Goal: Check status: Check status

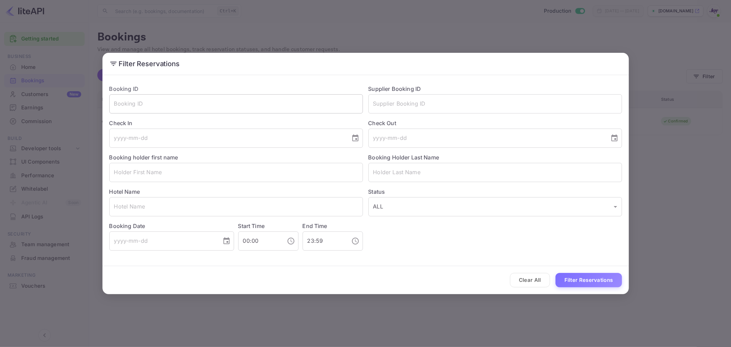
click at [187, 98] on input "text" at bounding box center [236, 103] width 254 height 19
paste input "8784817"
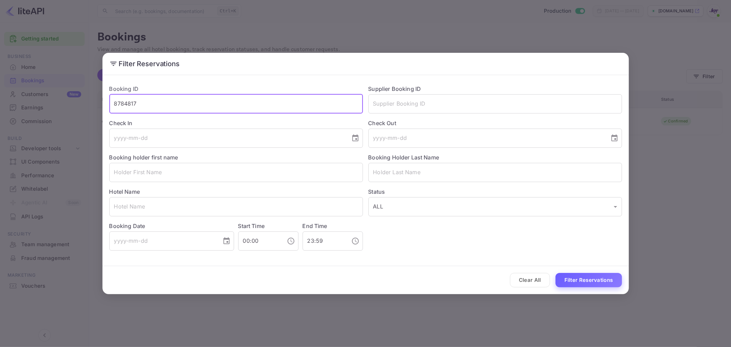
type input "8784817"
click at [579, 279] on button "Filter Reservations" at bounding box center [589, 280] width 67 height 15
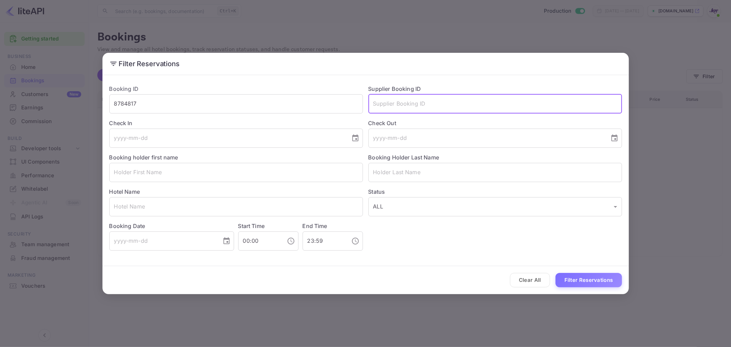
click at [399, 100] on input "text" at bounding box center [496, 103] width 254 height 19
paste input "8784817"
type input "8784817"
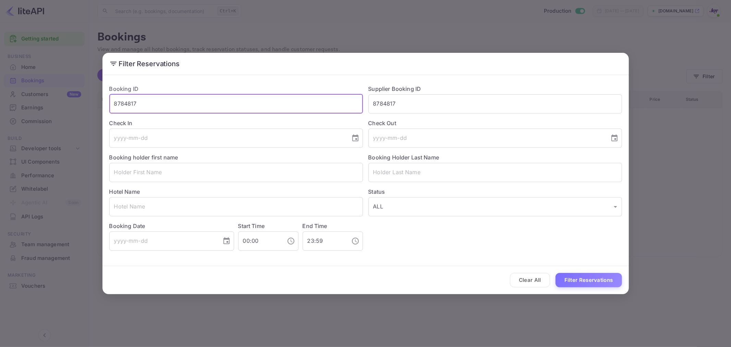
click at [326, 100] on input "8784817" at bounding box center [236, 103] width 254 height 19
drag, startPoint x: 582, startPoint y: 264, endPoint x: 580, endPoint y: 268, distance: 4.0
click at [581, 264] on form "Booking ID ​ Supplier Booking ID 8784817 ​ Check In ​ Check Out ​ Booking holde…" at bounding box center [366, 186] width 527 height 217
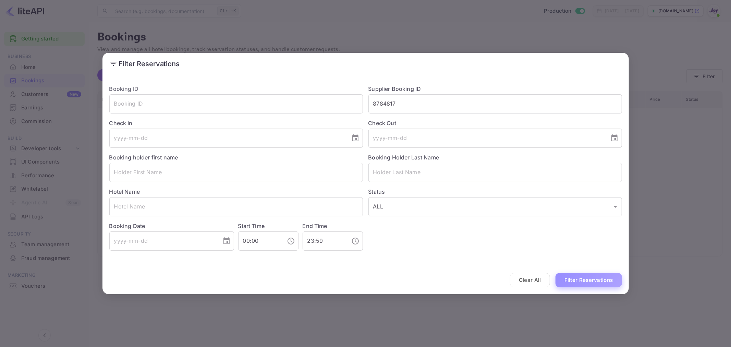
click at [586, 277] on button "Filter Reservations" at bounding box center [589, 280] width 67 height 15
click at [590, 284] on button "Filter Reservations" at bounding box center [589, 280] width 67 height 15
click at [416, 101] on input "8784817" at bounding box center [496, 103] width 254 height 19
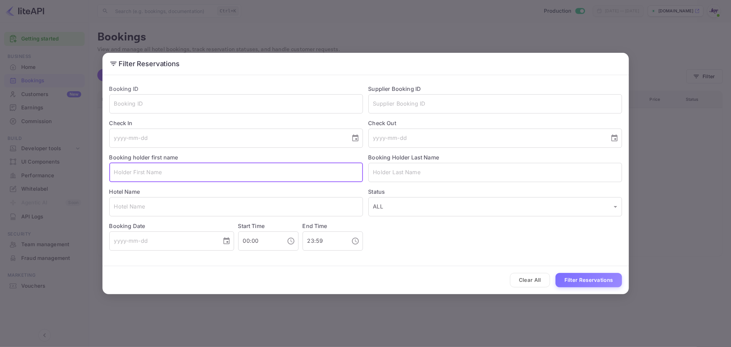
click at [225, 177] on input "text" at bounding box center [236, 172] width 254 height 19
paste input "MaryAnn Tiernan"
type input "MaryAnn Tiernan"
click at [393, 175] on input "text" at bounding box center [496, 172] width 254 height 19
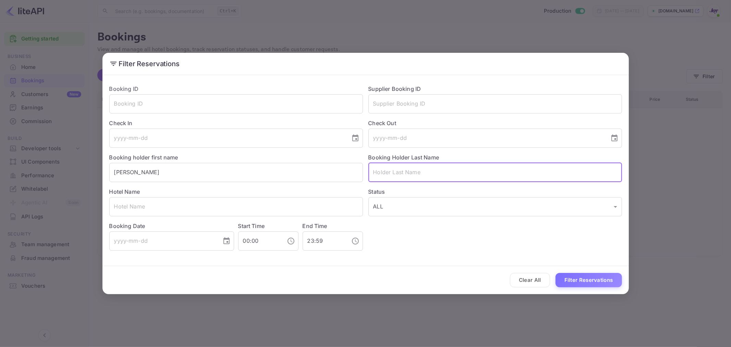
paste input "MaryAnn Tiernan"
drag, startPoint x: 397, startPoint y: 170, endPoint x: 229, endPoint y: 162, distance: 168.2
click at [229, 163] on div "Booking ID ​ Supplier Booking ID ​ Check In ​ Check Out ​ Booking holder first …" at bounding box center [363, 164] width 519 height 171
type input "[PERSON_NAME]"
click at [243, 163] on input "MaryAnn Tierna" at bounding box center [236, 172] width 254 height 19
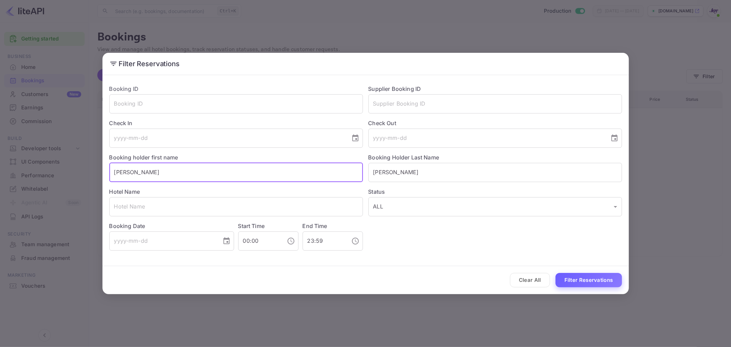
type input "MaryAnn"
click at [602, 285] on button "Filter Reservations" at bounding box center [589, 280] width 67 height 15
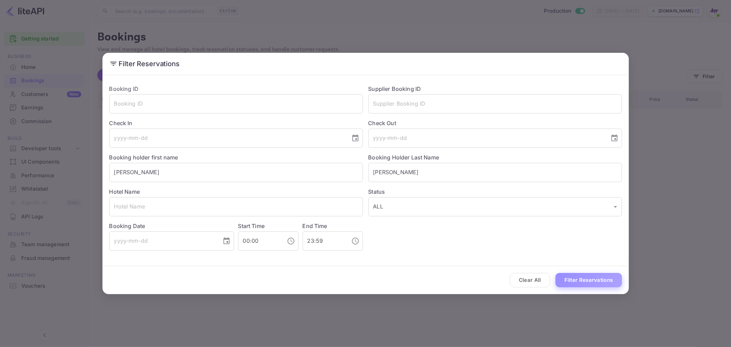
click at [584, 275] on button "Filter Reservations" at bounding box center [589, 280] width 67 height 15
click at [583, 281] on button "Filter Reservations" at bounding box center [589, 280] width 67 height 15
click at [594, 282] on button "Filter Reservations" at bounding box center [589, 280] width 67 height 15
click at [404, 100] on input "text" at bounding box center [496, 103] width 254 height 19
paste input "MaryAnn Tiernan"
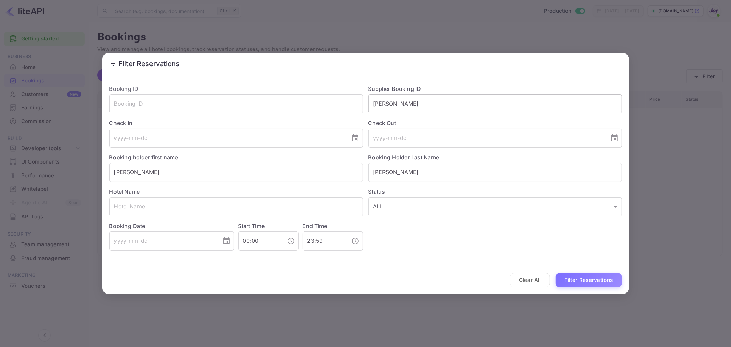
click at [445, 100] on input "MaryAnn Tiernan" at bounding box center [496, 103] width 254 height 19
paste input "8784817"
type input "8784817"
click at [578, 277] on button "Filter Reservations" at bounding box center [589, 280] width 67 height 15
click at [207, 170] on input "MaryAnn" at bounding box center [236, 172] width 254 height 19
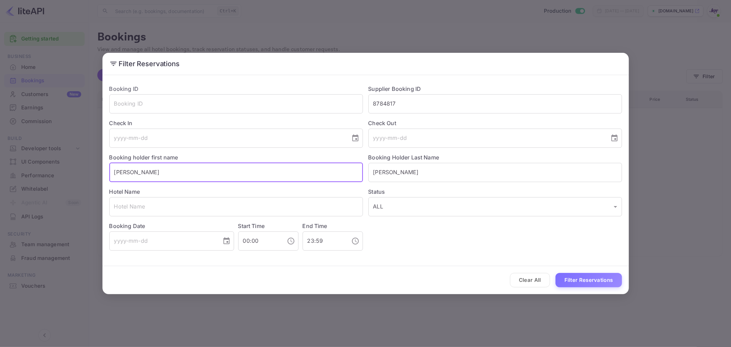
click at [207, 170] on input "MaryAnn" at bounding box center [236, 172] width 254 height 19
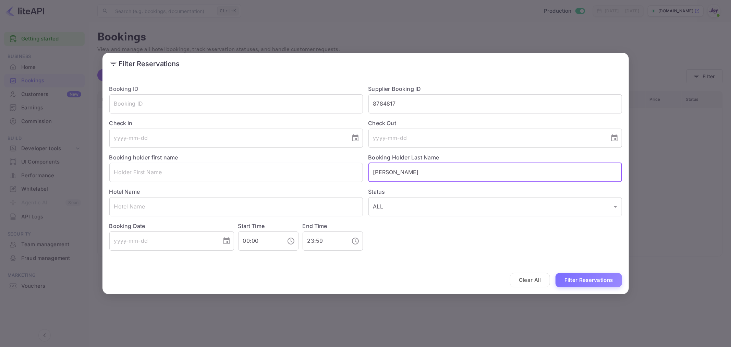
click at [432, 178] on input "[PERSON_NAME]" at bounding box center [496, 172] width 254 height 19
click at [585, 277] on button "Filter Reservations" at bounding box center [589, 280] width 67 height 15
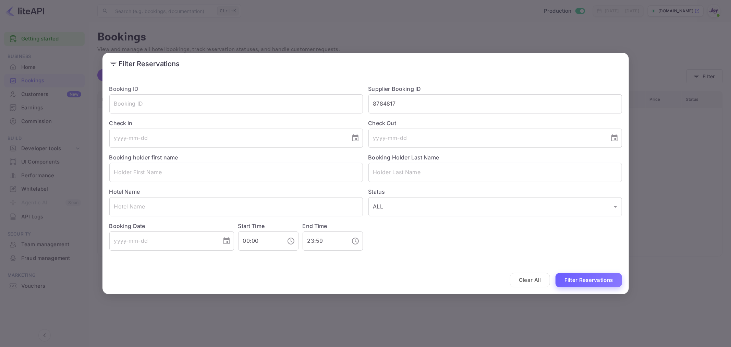
click at [584, 275] on button "Filter Reservations" at bounding box center [589, 280] width 67 height 15
click at [581, 272] on div "Clear All Filter Reservations" at bounding box center [366, 280] width 527 height 28
click at [432, 101] on input "8784817" at bounding box center [496, 103] width 254 height 19
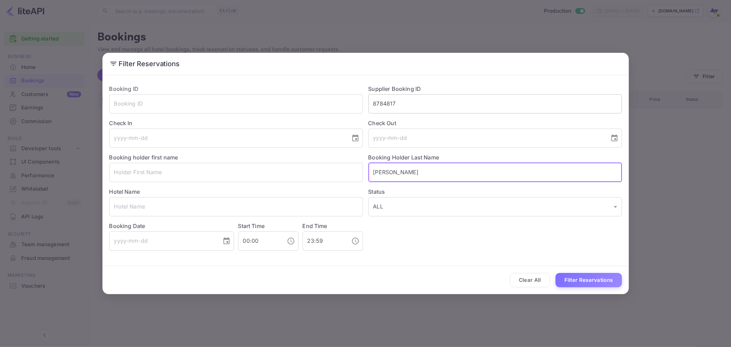
type input "[PERSON_NAME]"
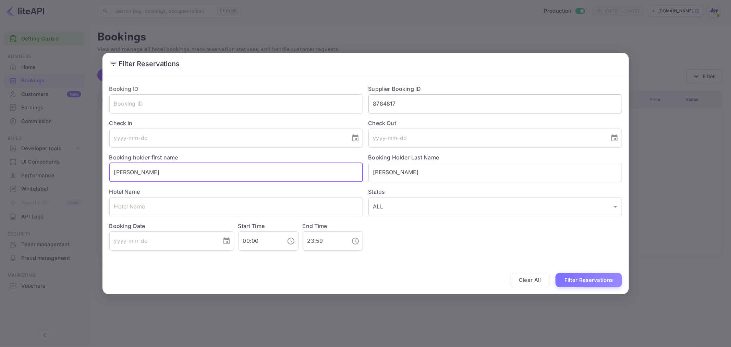
type input "MaryAnn"
click at [426, 106] on input "8784817" at bounding box center [496, 103] width 254 height 19
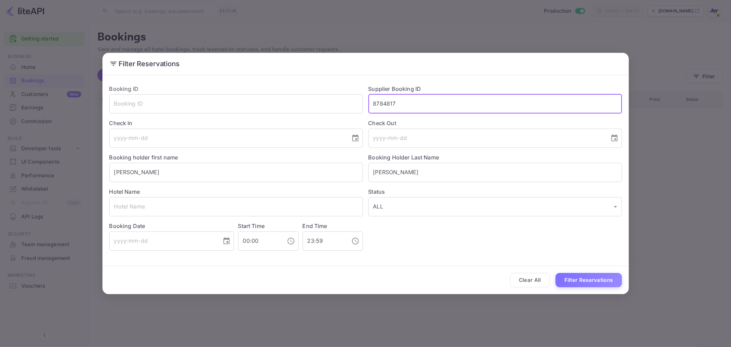
click at [426, 106] on input "8784817" at bounding box center [496, 103] width 254 height 19
click at [589, 283] on button "Filter Reservations" at bounding box center [589, 280] width 67 height 15
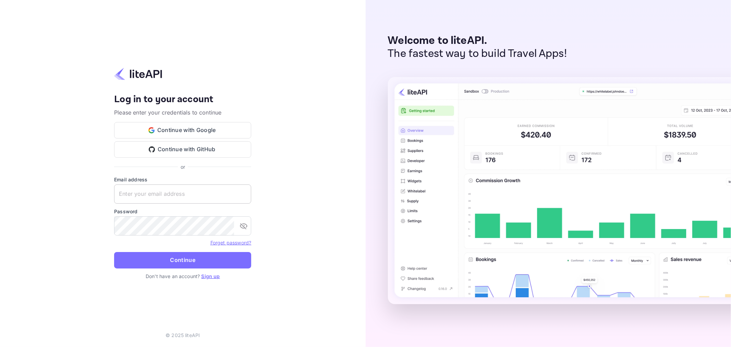
drag, startPoint x: 148, startPoint y: 204, endPoint x: 150, endPoint y: 194, distance: 9.9
click at [148, 203] on form "Email address ​ Password ​ Forget password? Continue" at bounding box center [182, 224] width 137 height 97
click at [172, 192] on input "text" at bounding box center [182, 194] width 137 height 19
paste input "8784817"
click at [166, 195] on input "8784817" at bounding box center [182, 194] width 137 height 19
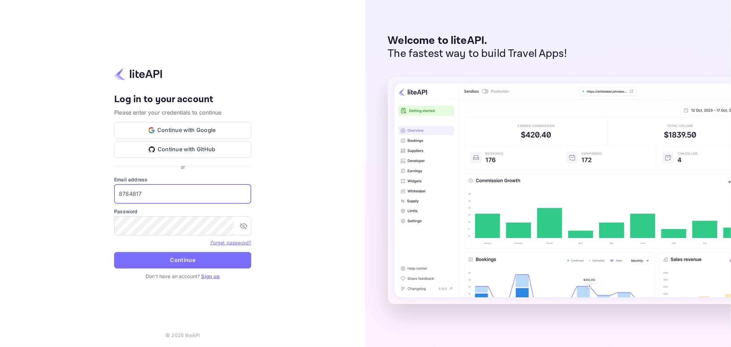
paste input "services@withjoy.com"
type input "services@withjoy.com"
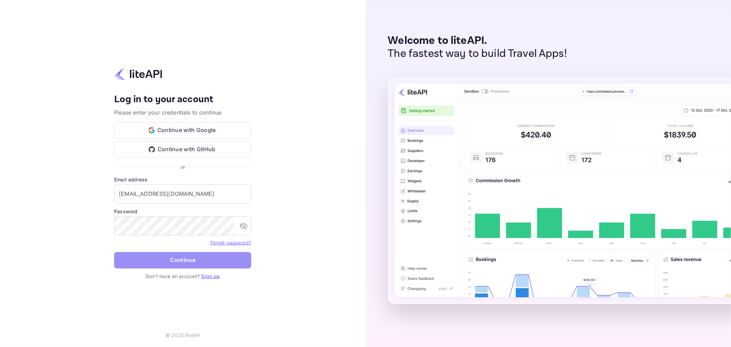
click at [174, 259] on button "Continue" at bounding box center [182, 260] width 137 height 16
paste input "services@withjoy.com"
click at [211, 198] on input "text" at bounding box center [182, 194] width 137 height 19
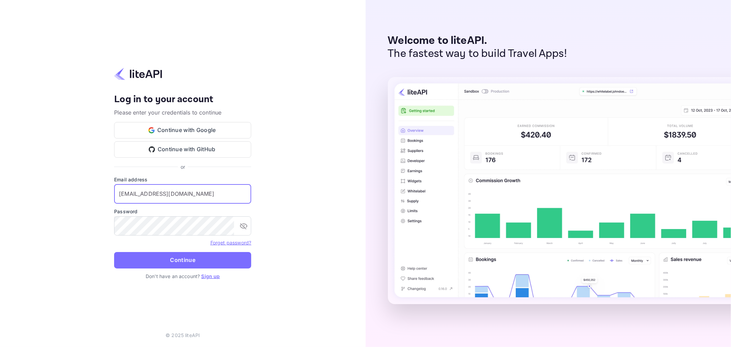
type input "services@withjoy.com"
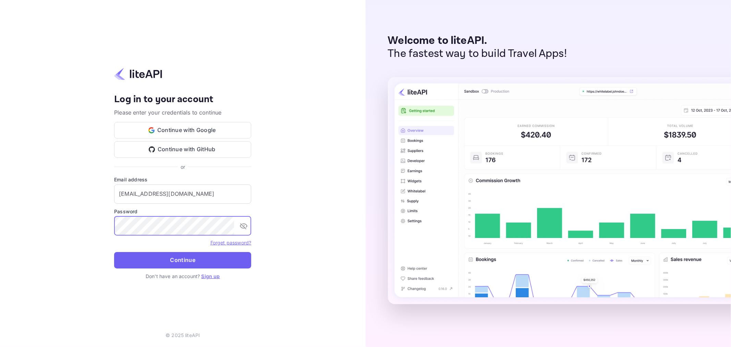
click at [178, 263] on button "Continue" at bounding box center [182, 260] width 137 height 16
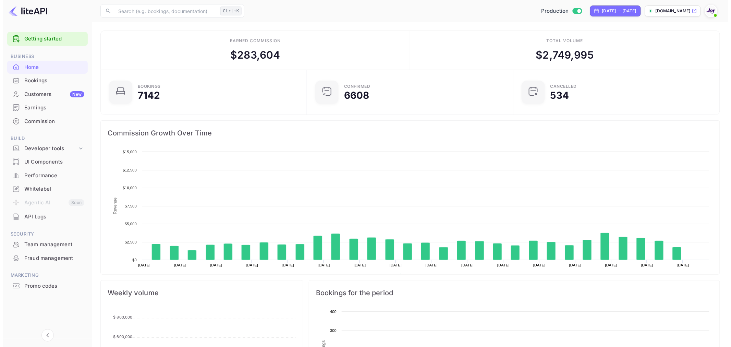
scroll to position [106, 197]
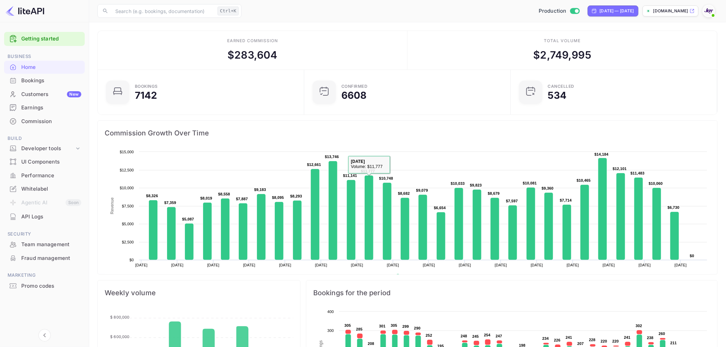
click at [45, 83] on div "Bookings" at bounding box center [51, 81] width 60 height 8
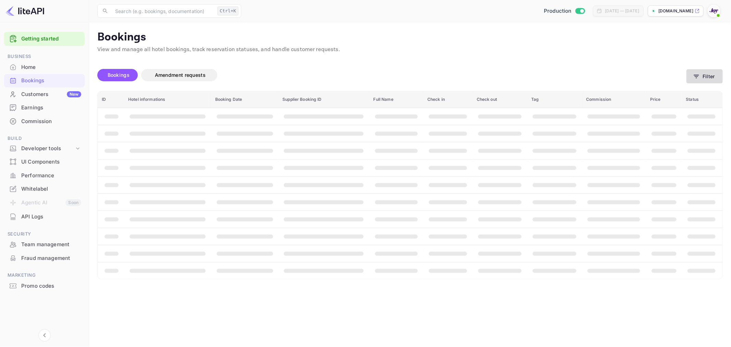
click at [710, 75] on button "Filter" at bounding box center [705, 76] width 36 height 14
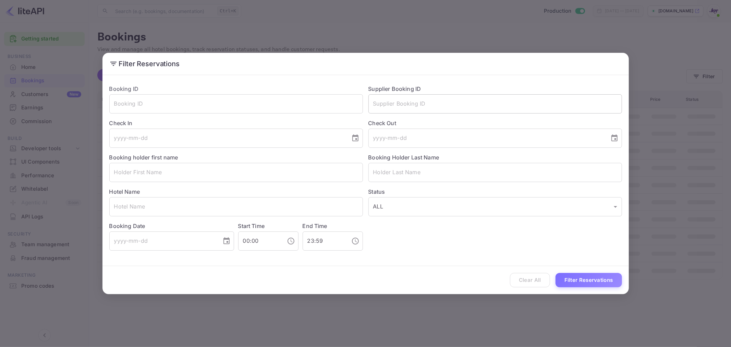
paste input "b@EFDKrVFJ8FX@2"
click at [428, 105] on input "text" at bounding box center [496, 103] width 254 height 19
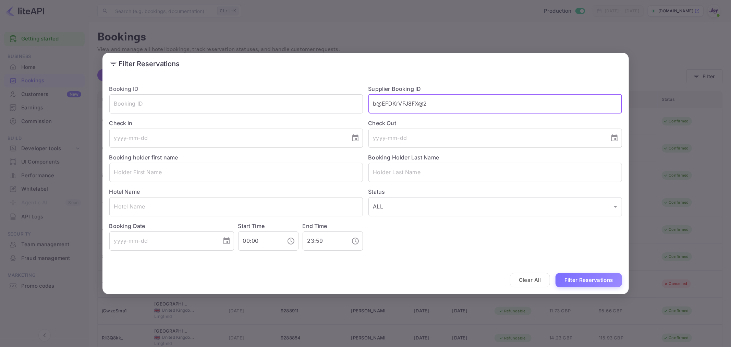
click at [453, 104] on input "b@EFDKrVFJ8FX@2" at bounding box center [496, 103] width 254 height 19
click at [452, 104] on input "b@EFDKrVFJ8FX@2" at bounding box center [496, 103] width 254 height 19
paste input "8784817"
type input "8784817"
click at [599, 283] on button "Filter Reservations" at bounding box center [589, 280] width 67 height 15
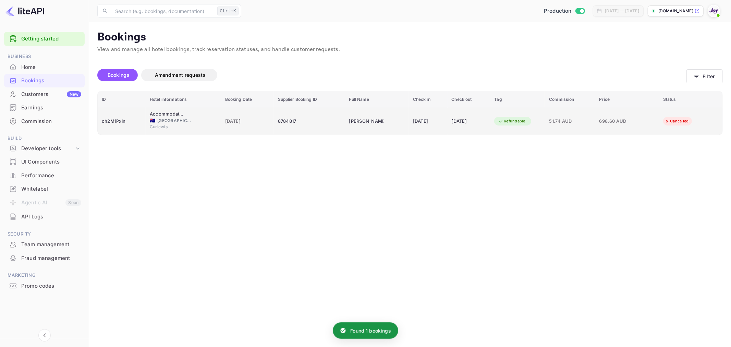
click at [311, 119] on div "8784817" at bounding box center [309, 121] width 63 height 11
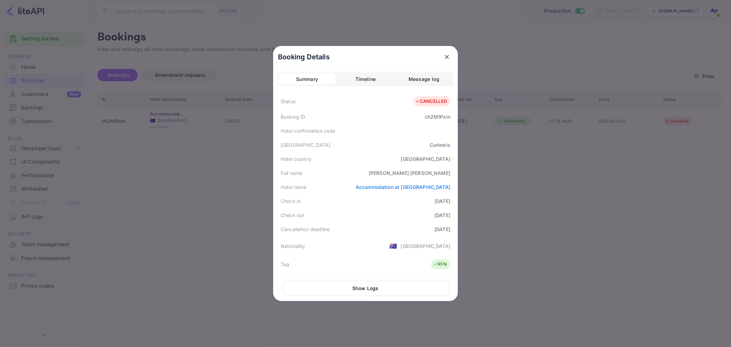
click at [572, 204] on div at bounding box center [365, 173] width 731 height 347
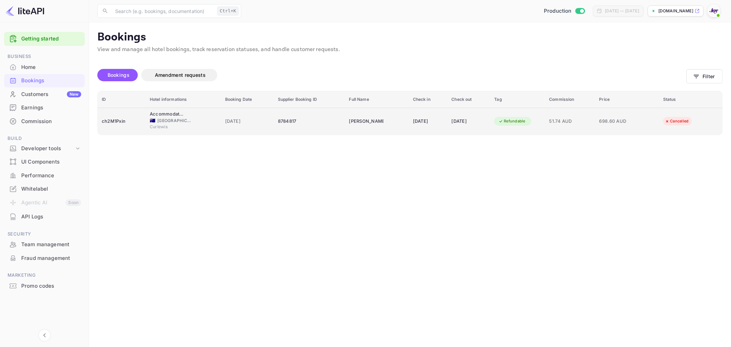
click at [117, 118] on div "ch2M1Pxin" at bounding box center [122, 121] width 40 height 11
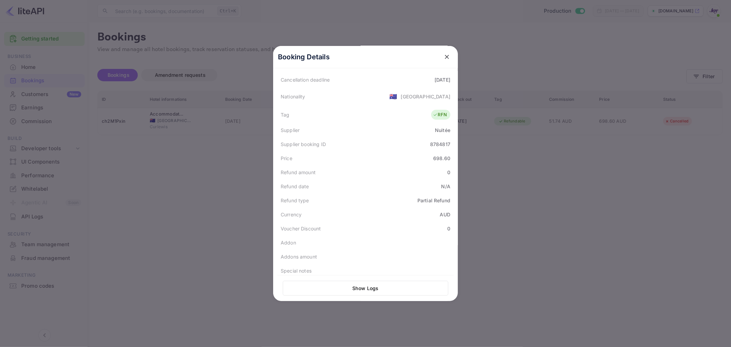
scroll to position [155, 0]
click at [212, 186] on div at bounding box center [365, 173] width 731 height 347
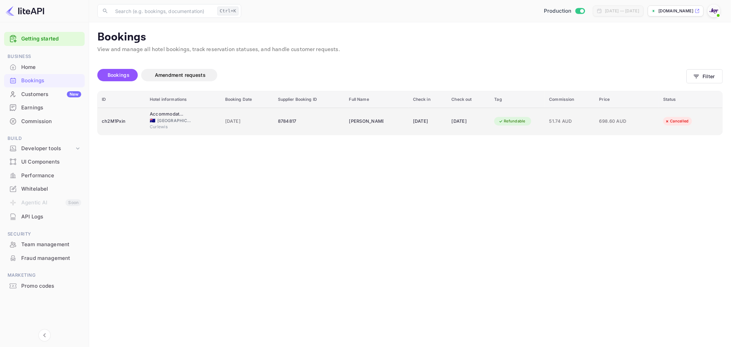
click at [108, 121] on div "ch2M1Pxin" at bounding box center [122, 121] width 40 height 11
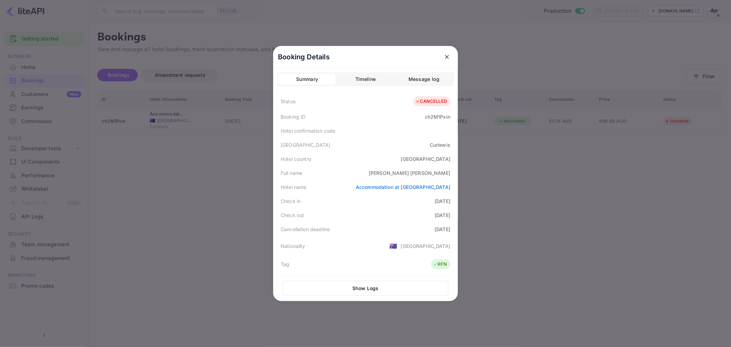
click at [438, 117] on div "ch2M1Pxin" at bounding box center [437, 116] width 25 height 7
copy div "ch2M1Pxin"
click at [554, 184] on div at bounding box center [365, 173] width 731 height 347
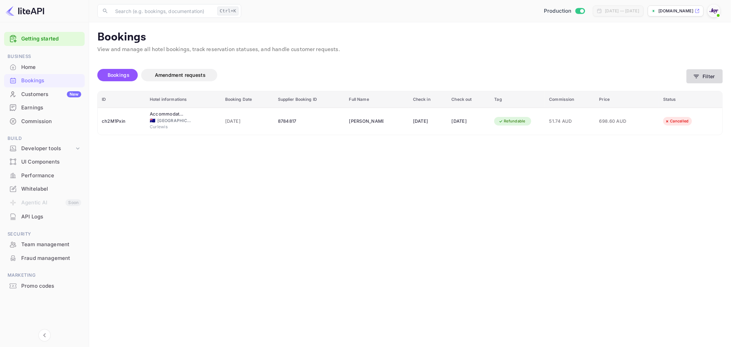
click at [691, 77] on button "Filter" at bounding box center [705, 76] width 36 height 14
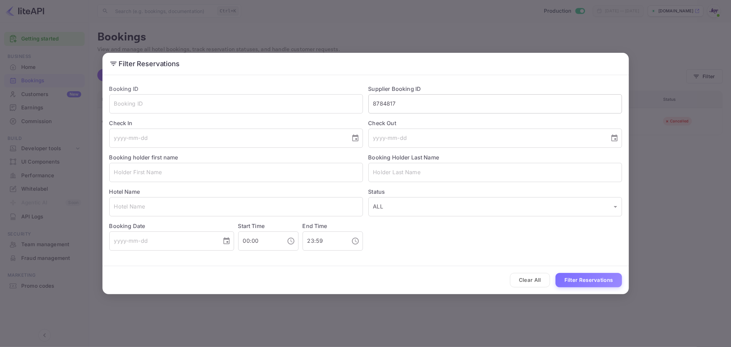
click at [385, 102] on input "8784817" at bounding box center [496, 103] width 254 height 19
paste input "95601"
type input "8795601"
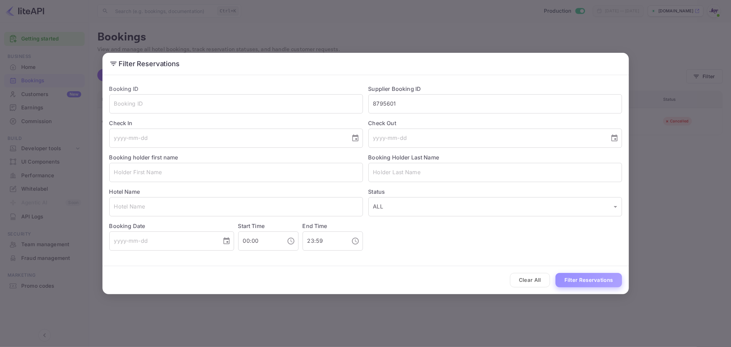
click at [590, 277] on button "Filter Reservations" at bounding box center [589, 280] width 67 height 15
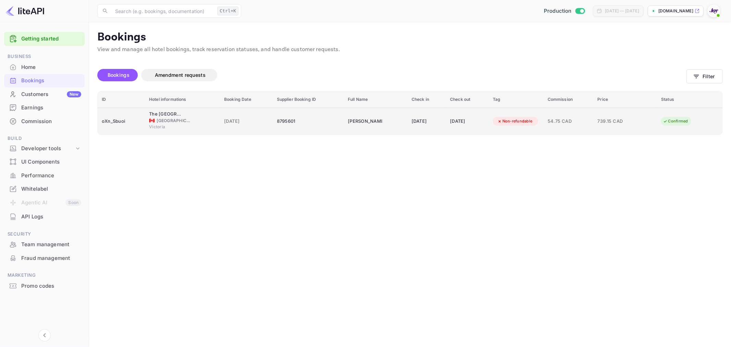
click at [116, 118] on div "oXn_Sbuoi" at bounding box center [121, 121] width 39 height 11
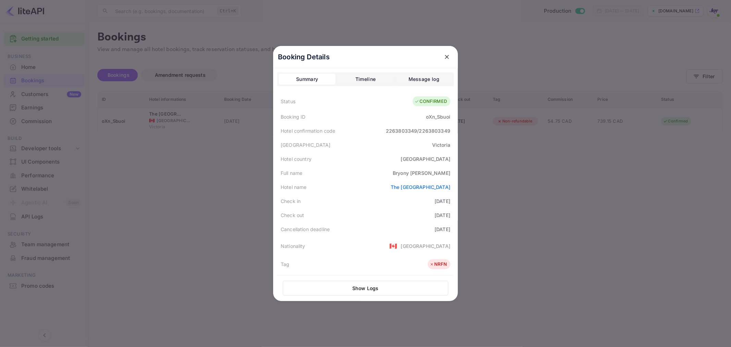
click at [429, 115] on div "oXn_Sbuoi" at bounding box center [438, 116] width 24 height 7
copy div "oXn_Sbuoi"
